Goal: Entertainment & Leisure: Consume media (video, audio)

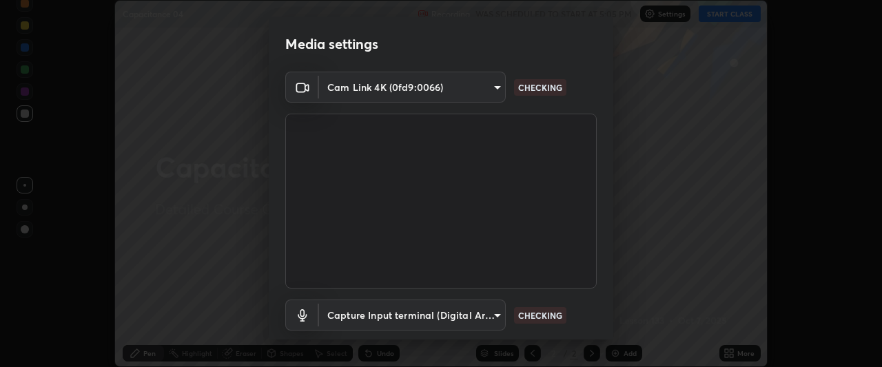
scroll to position [85, 0]
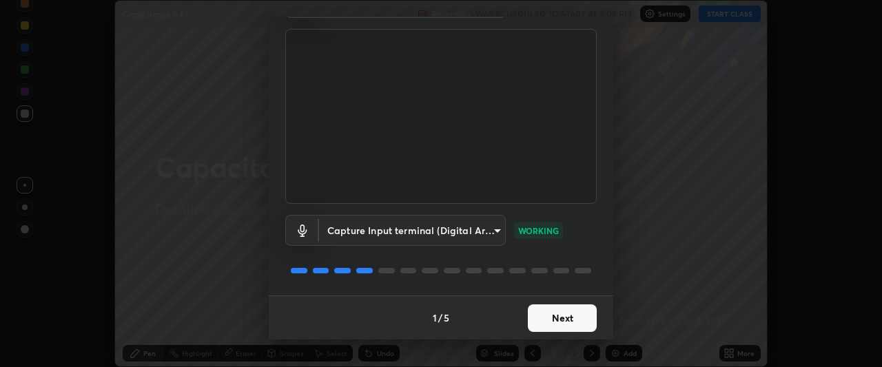
click at [572, 316] on button "Next" at bounding box center [562, 318] width 69 height 28
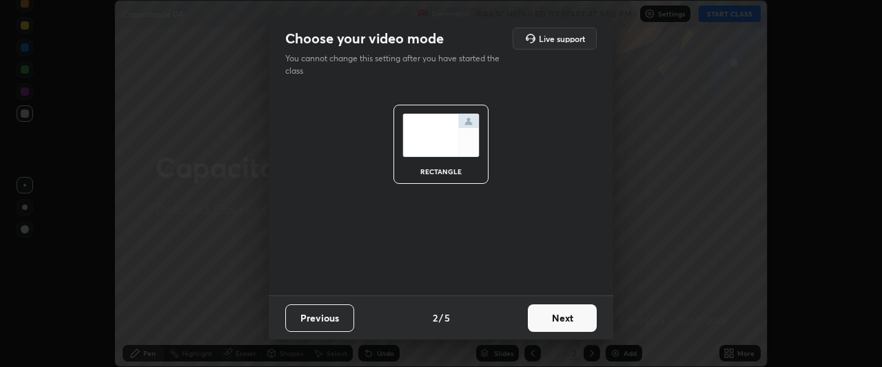
scroll to position [0, 0]
click at [570, 318] on button "Next" at bounding box center [562, 318] width 69 height 28
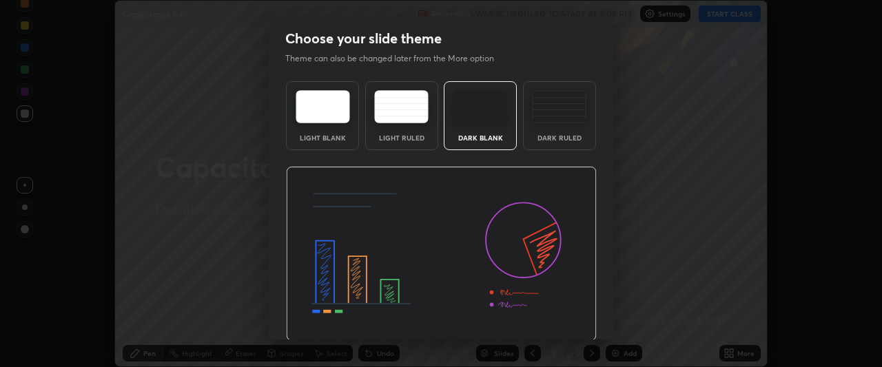
scroll to position [46, 0]
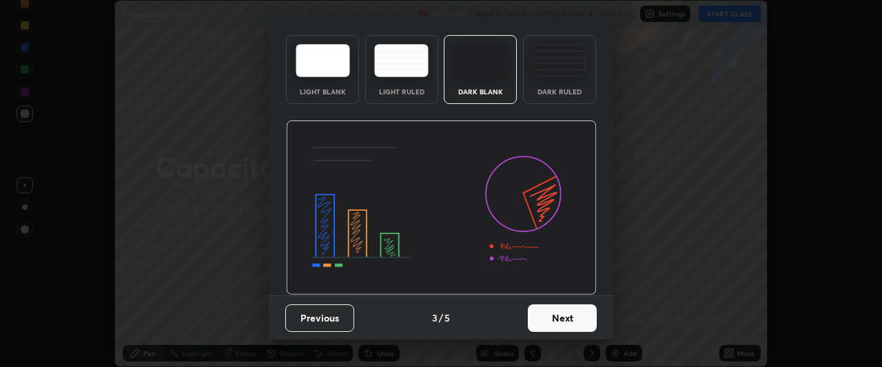
click at [573, 326] on button "Next" at bounding box center [562, 318] width 69 height 28
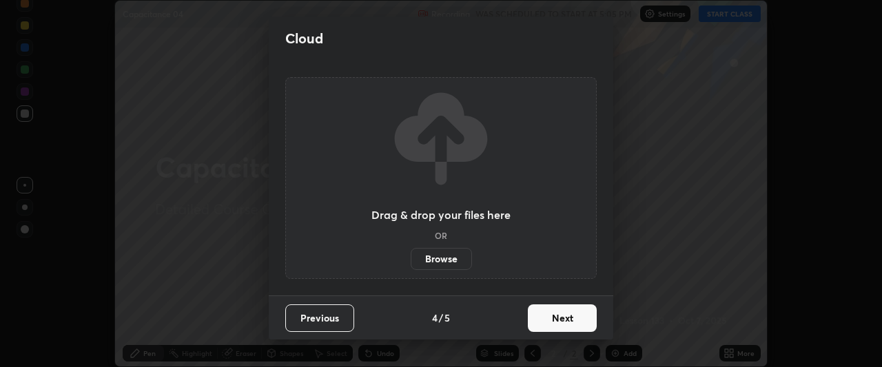
scroll to position [0, 0]
click at [573, 320] on button "Next" at bounding box center [562, 318] width 69 height 28
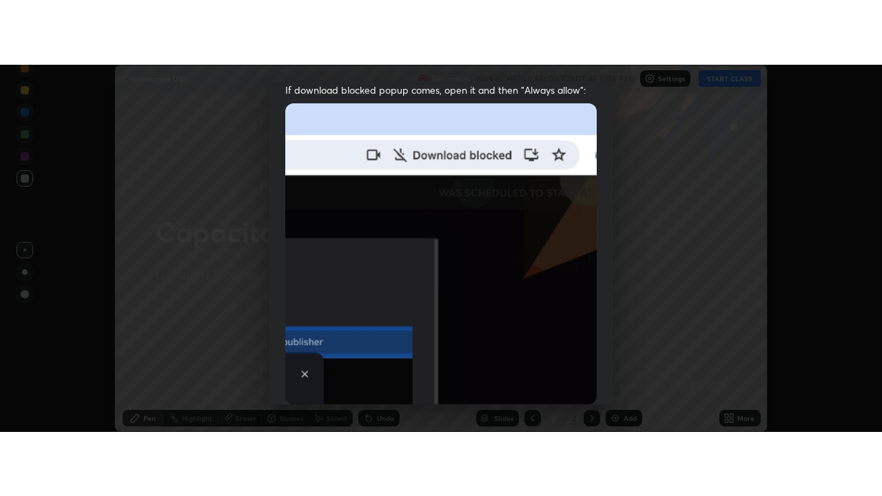
scroll to position [366, 0]
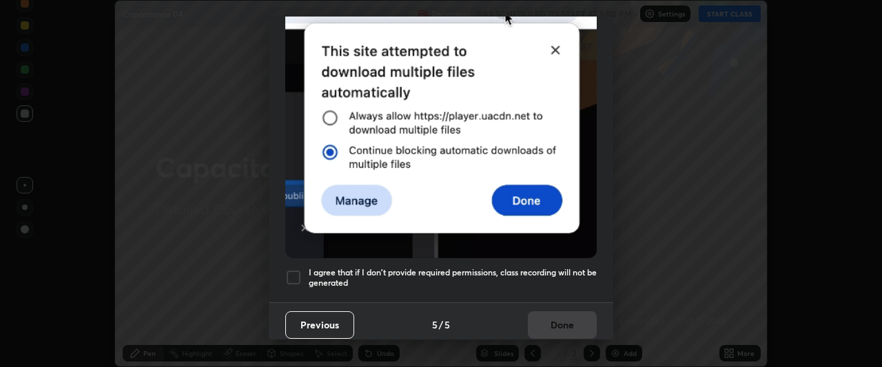
click at [298, 271] on div at bounding box center [293, 277] width 17 height 17
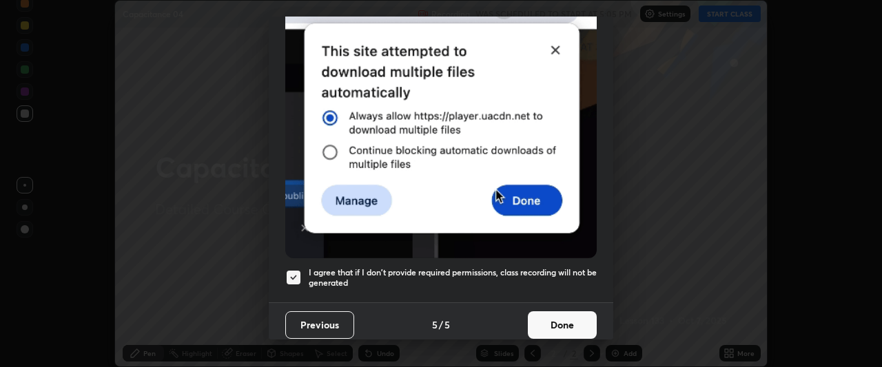
click at [564, 322] on button "Done" at bounding box center [562, 325] width 69 height 28
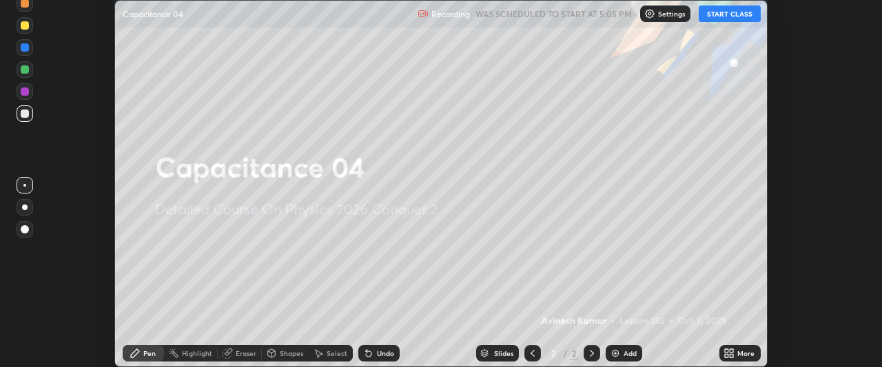
click at [732, 14] on button "START CLASS" at bounding box center [730, 14] width 62 height 17
click at [732, 355] on icon at bounding box center [731, 355] width 3 height 3
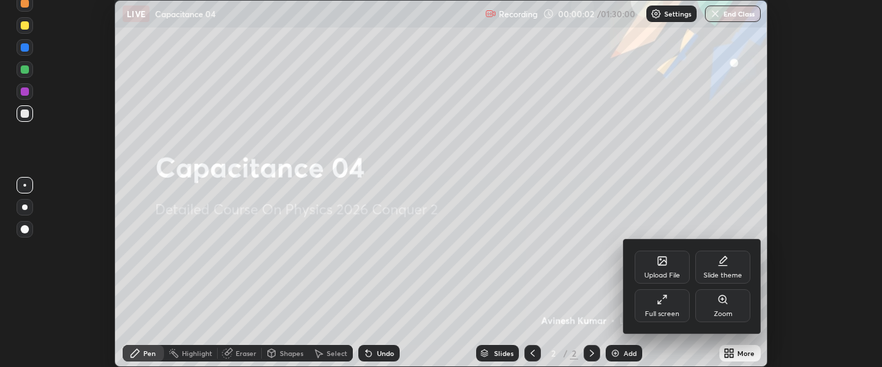
click at [661, 300] on icon at bounding box center [662, 299] width 11 height 11
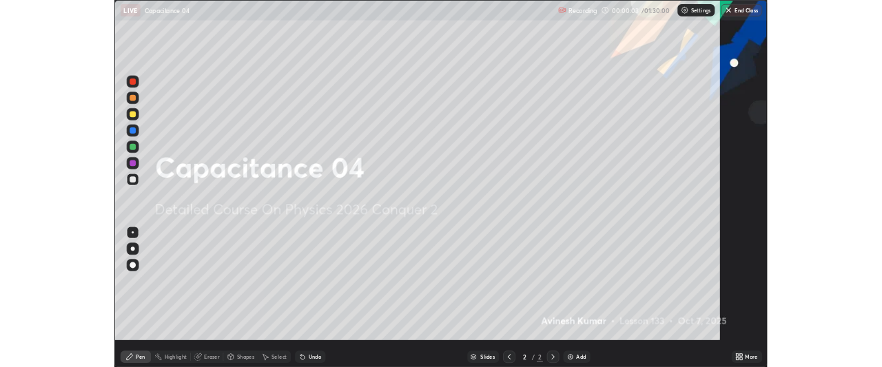
scroll to position [496, 882]
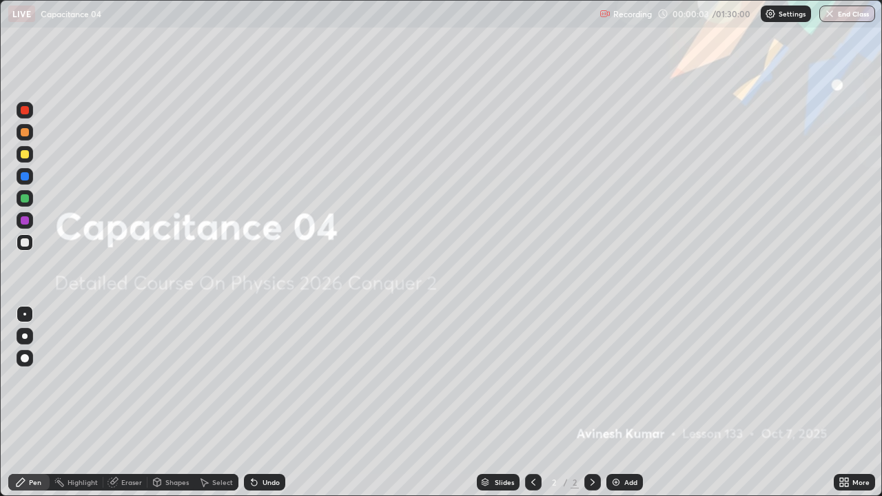
click at [617, 366] on img at bounding box center [615, 482] width 11 height 11
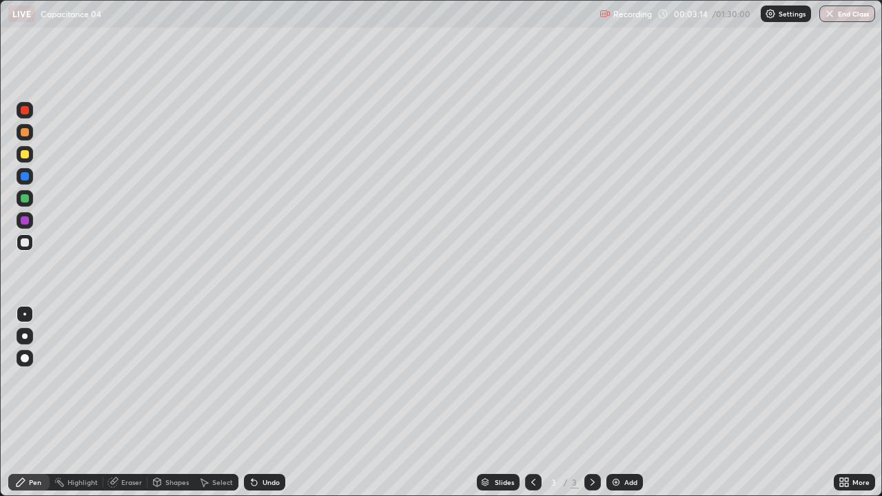
click at [614, 366] on img at bounding box center [615, 482] width 11 height 11
click at [618, 366] on img at bounding box center [615, 482] width 11 height 11
click at [23, 199] on div at bounding box center [25, 198] width 8 height 8
click at [613, 366] on img at bounding box center [615, 482] width 11 height 11
click at [26, 243] on div at bounding box center [25, 242] width 8 height 8
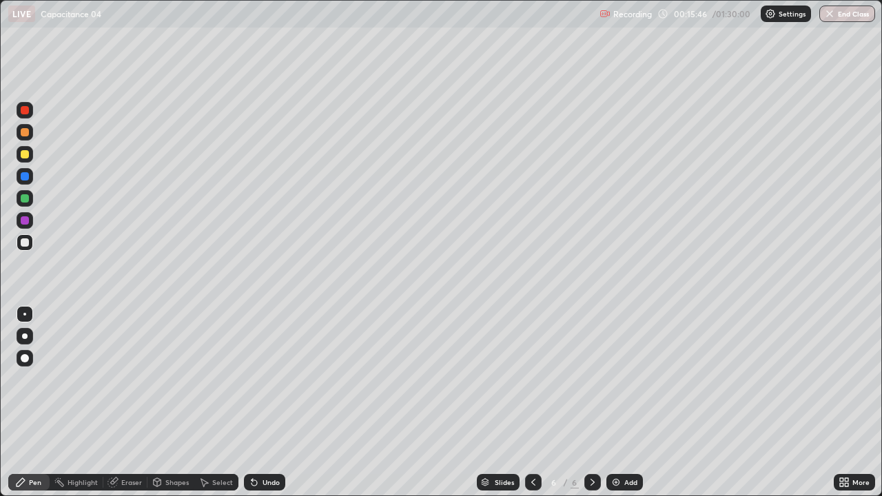
click at [132, 366] on div "Eraser" at bounding box center [131, 482] width 21 height 7
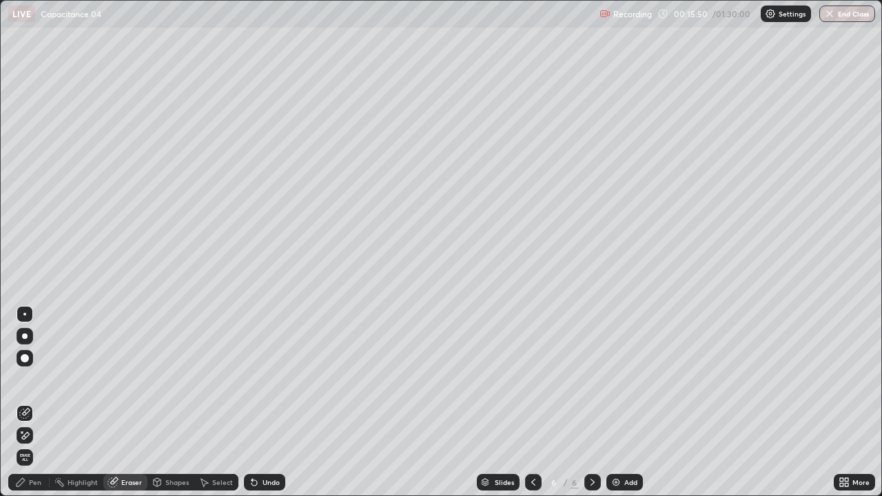
click at [39, 366] on div "Pen" at bounding box center [28, 482] width 41 height 17
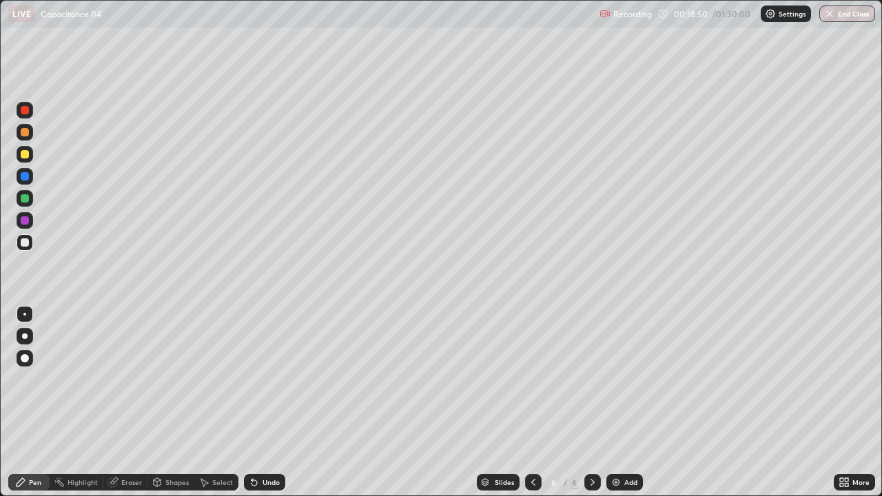
click at [614, 366] on img at bounding box center [615, 482] width 11 height 11
click at [25, 199] on div at bounding box center [25, 198] width 8 height 8
click at [615, 366] on img at bounding box center [615, 482] width 11 height 11
click at [28, 223] on div at bounding box center [25, 220] width 8 height 8
click at [614, 366] on img at bounding box center [615, 482] width 11 height 11
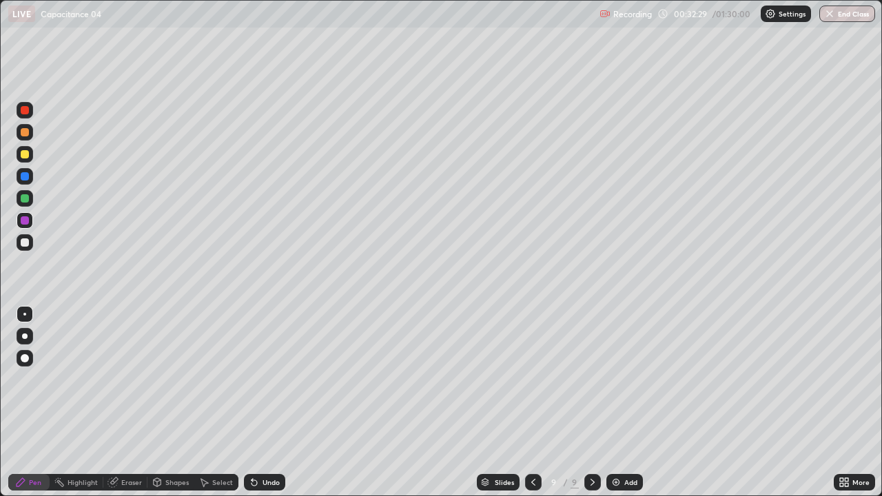
click at [27, 244] on div at bounding box center [25, 242] width 8 height 8
click at [125, 366] on div "Eraser" at bounding box center [131, 482] width 21 height 7
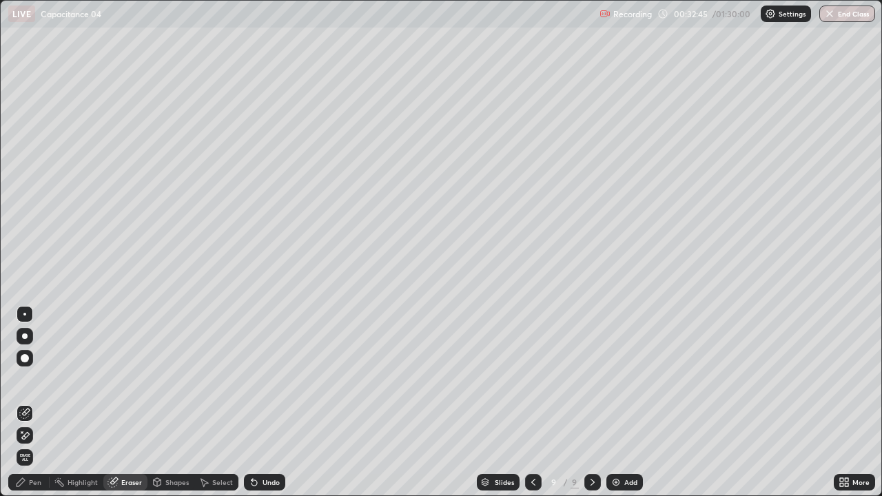
click at [40, 366] on div "Pen" at bounding box center [35, 482] width 12 height 7
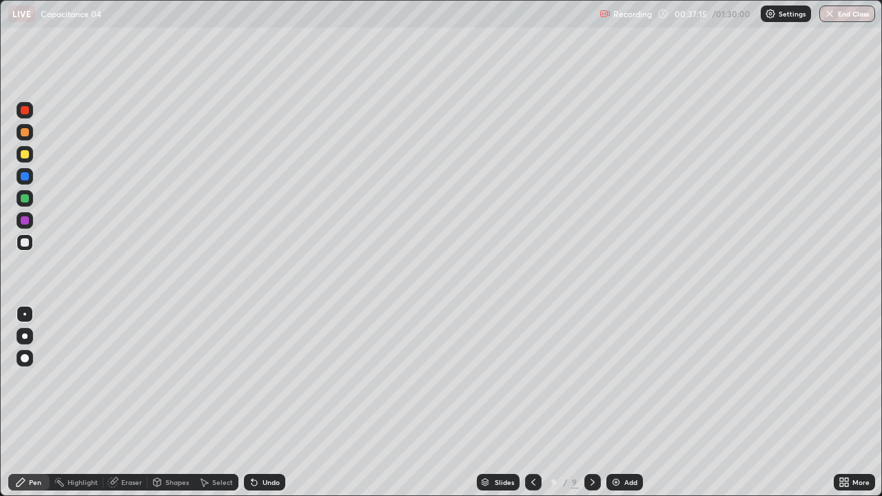
click at [23, 201] on div at bounding box center [25, 198] width 8 height 8
click at [533, 366] on icon at bounding box center [533, 482] width 11 height 11
click at [590, 366] on icon at bounding box center [592, 482] width 11 height 11
click at [612, 366] on img at bounding box center [615, 482] width 11 height 11
click at [23, 244] on div at bounding box center [25, 242] width 8 height 8
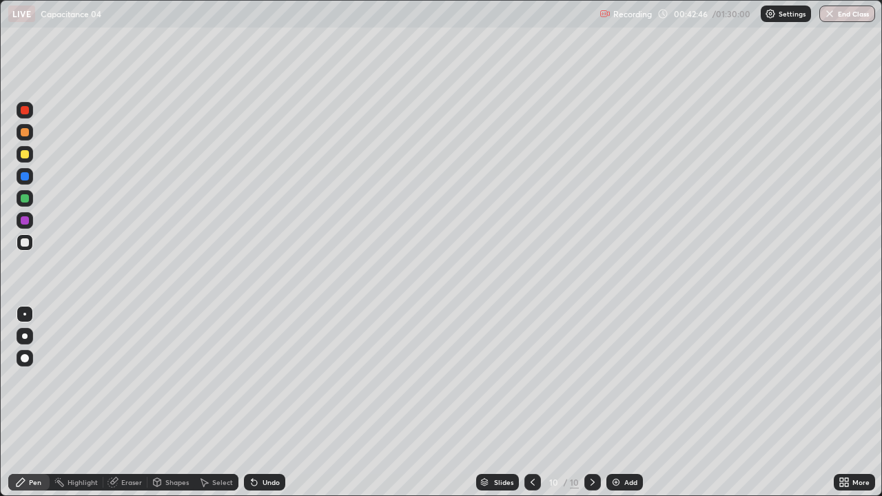
click at [24, 198] on div at bounding box center [25, 198] width 8 height 8
click at [613, 366] on img at bounding box center [615, 482] width 11 height 11
click at [25, 242] on div at bounding box center [25, 242] width 8 height 8
click at [25, 134] on div at bounding box center [25, 132] width 8 height 8
click at [614, 366] on img at bounding box center [615, 482] width 11 height 11
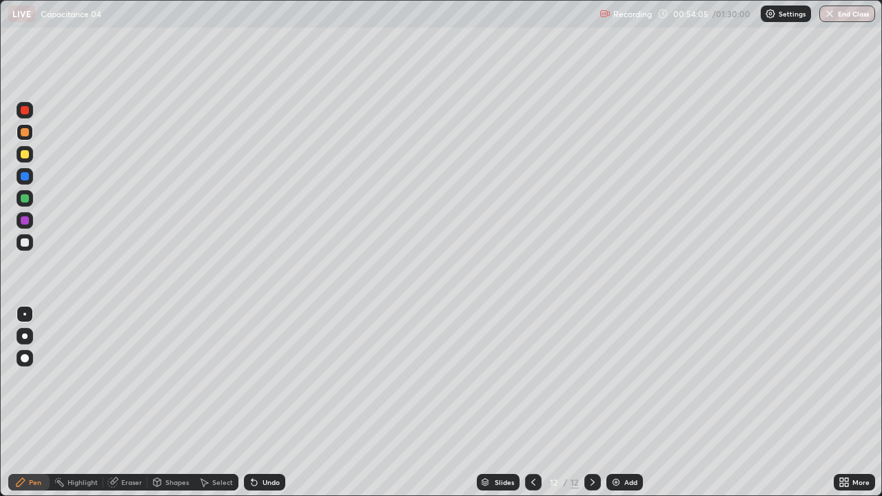
click at [23, 197] on div at bounding box center [25, 198] width 8 height 8
click at [26, 242] on div at bounding box center [25, 242] width 8 height 8
click at [614, 366] on img at bounding box center [615, 482] width 11 height 11
click at [118, 366] on div "Eraser" at bounding box center [125, 482] width 44 height 17
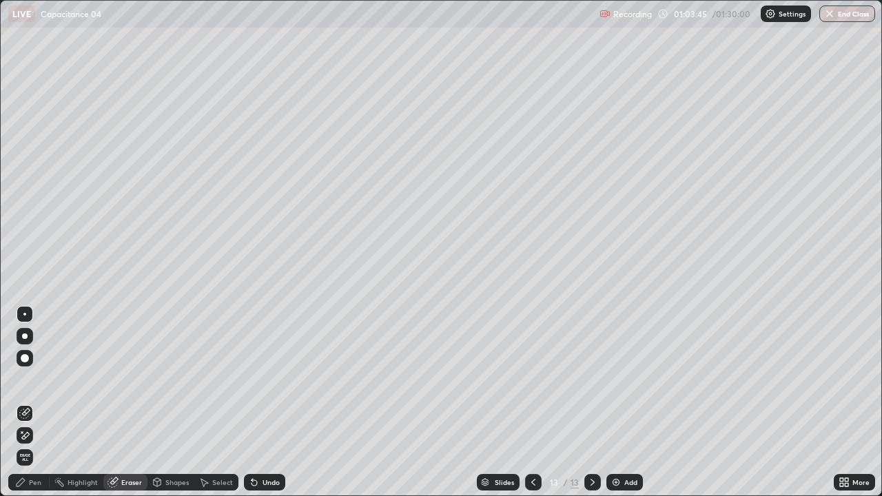
click at [32, 366] on div "Pen" at bounding box center [35, 482] width 12 height 7
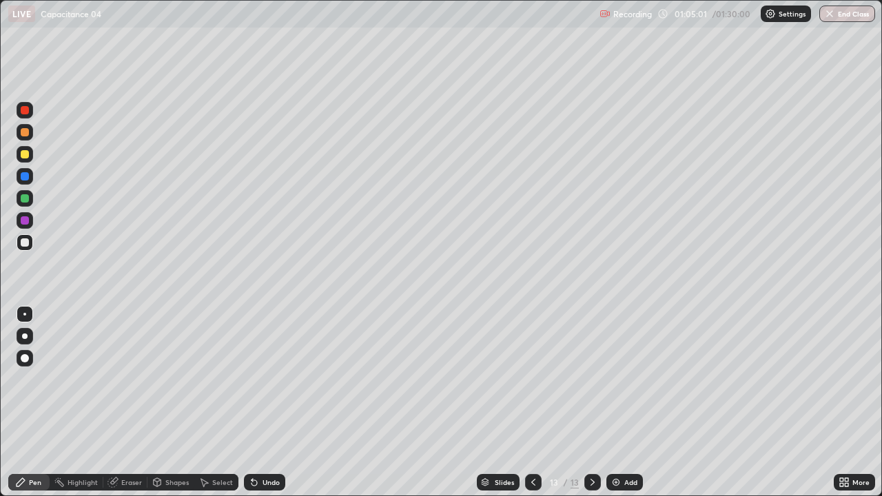
click at [25, 199] on div at bounding box center [25, 198] width 8 height 8
click at [28, 132] on div at bounding box center [25, 132] width 8 height 8
click at [615, 366] on img at bounding box center [615, 482] width 11 height 11
click at [25, 199] on div at bounding box center [25, 198] width 8 height 8
click at [840, 10] on button "End Class" at bounding box center [847, 14] width 56 height 17
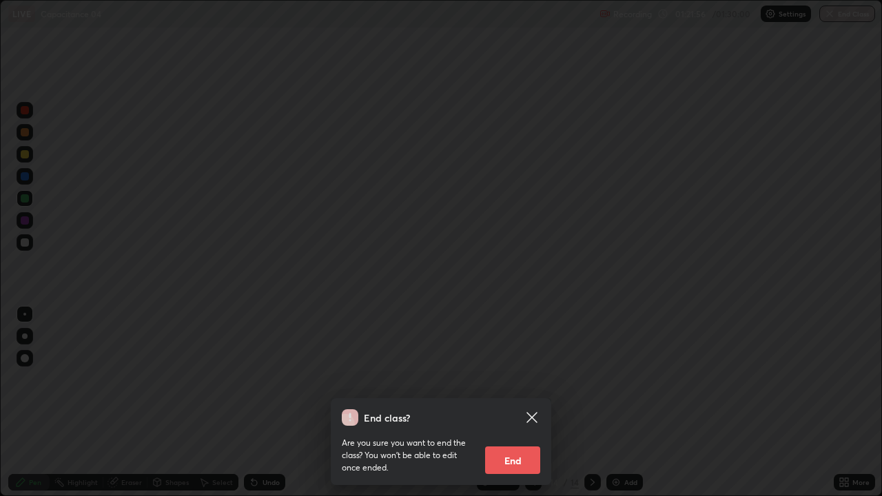
click at [516, 366] on button "End" at bounding box center [512, 460] width 55 height 28
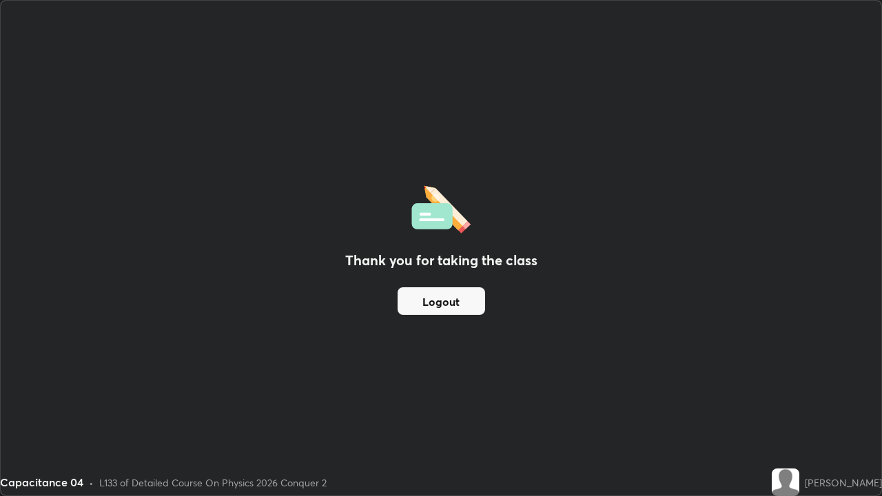
click at [468, 305] on button "Logout" at bounding box center [440, 301] width 87 height 28
click at [473, 304] on button "Logout" at bounding box center [440, 301] width 87 height 28
click at [472, 304] on button "Logout" at bounding box center [440, 301] width 87 height 28
click at [470, 303] on button "Logout" at bounding box center [440, 301] width 87 height 28
click at [466, 302] on button "Logout" at bounding box center [440, 301] width 87 height 28
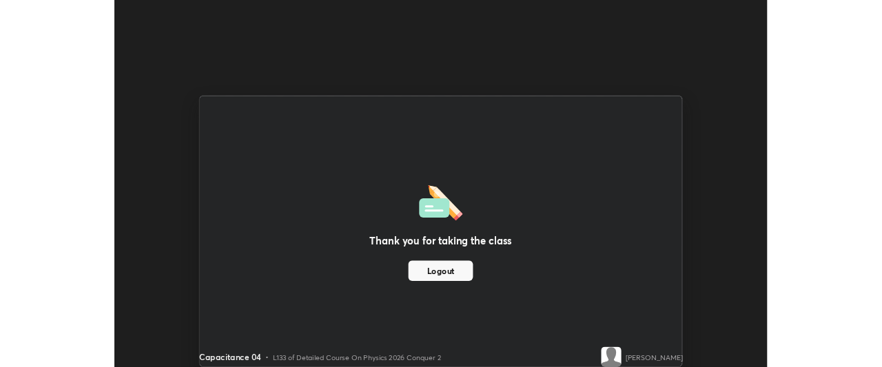
scroll to position [68521, 68006]
